Goal: Information Seeking & Learning: Learn about a topic

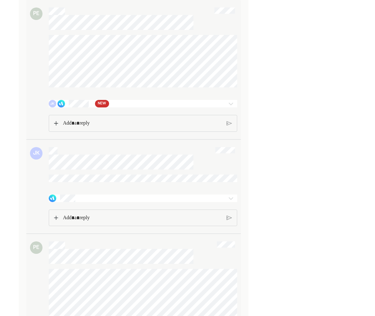
scroll to position [590, 0]
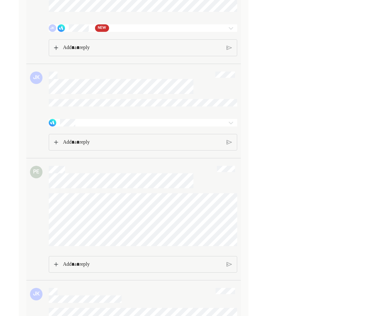
click at [229, 126] on img at bounding box center [230, 122] width 7 height 7
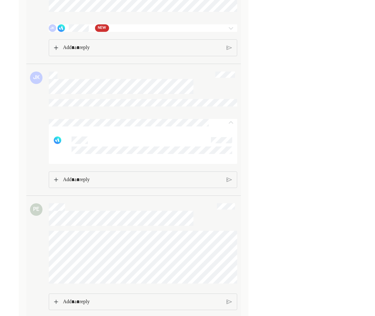
click at [229, 126] on img at bounding box center [230, 122] width 7 height 7
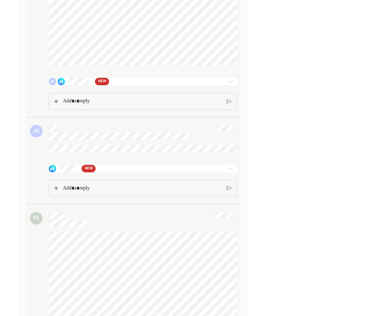
scroll to position [902, 0]
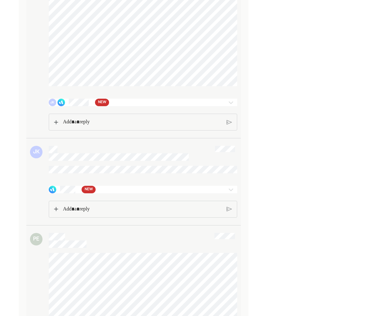
click at [233, 193] on img at bounding box center [230, 189] width 7 height 7
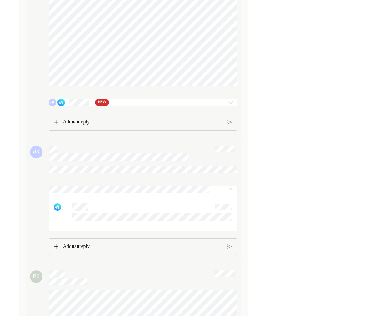
click at [233, 193] on img at bounding box center [230, 189] width 7 height 7
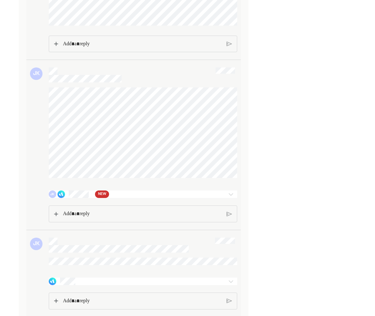
scroll to position [798, 0]
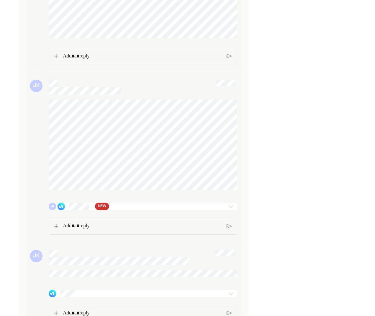
click at [219, 210] on div at bounding box center [223, 206] width 28 height 7
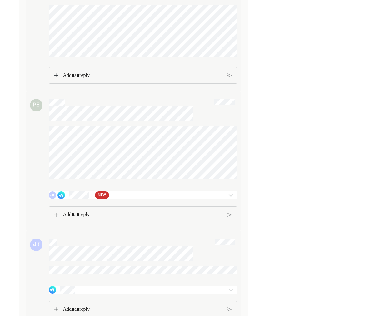
scroll to position [416, 0]
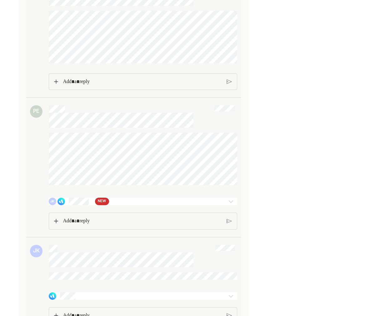
click at [152, 205] on div "JK NEW" at bounding box center [128, 201] width 158 height 7
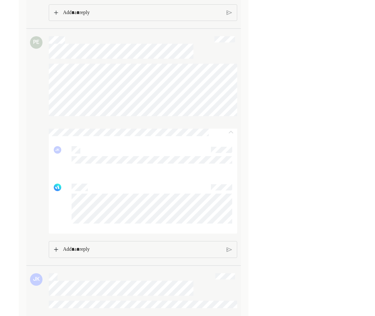
scroll to position [486, 0]
click at [230, 136] on img at bounding box center [230, 131] width 7 height 7
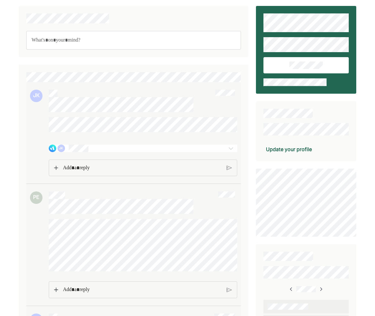
scroll to position [0, 0]
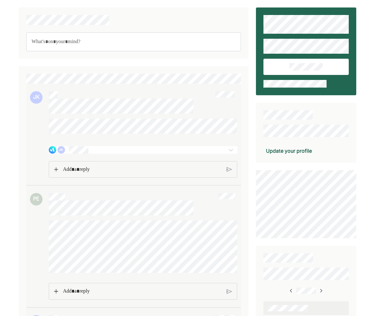
click at [223, 153] on div at bounding box center [223, 149] width 28 height 7
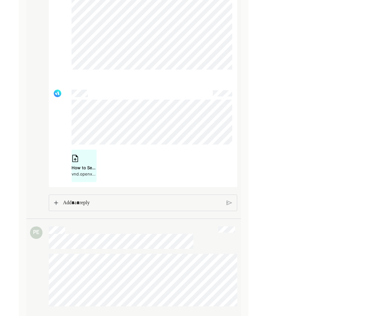
scroll to position [1249, 0]
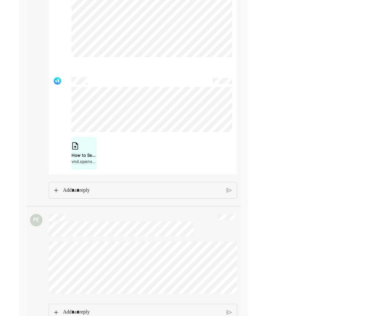
click at [90, 158] on div "How to Set Up Your [PERSON_NAME] [PERSON_NAME] 401(k) Contributions Through Hea…" at bounding box center [84, 155] width 25 height 6
click at [150, 195] on p "Rich Text Editor. Editing area: main" at bounding box center [142, 190] width 159 height 8
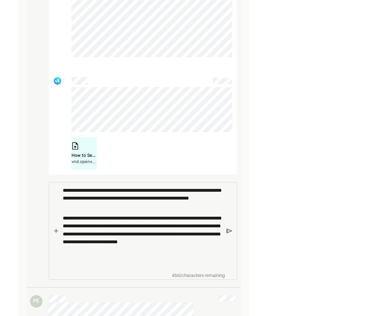
click at [227, 234] on img at bounding box center [228, 231] width 5 height 6
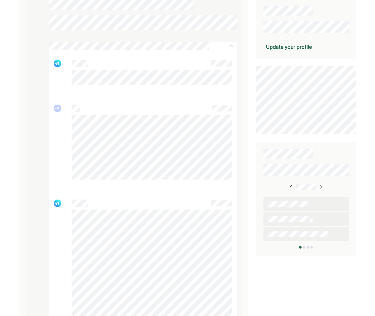
scroll to position [0, 0]
